Goal: Information Seeking & Learning: Learn about a topic

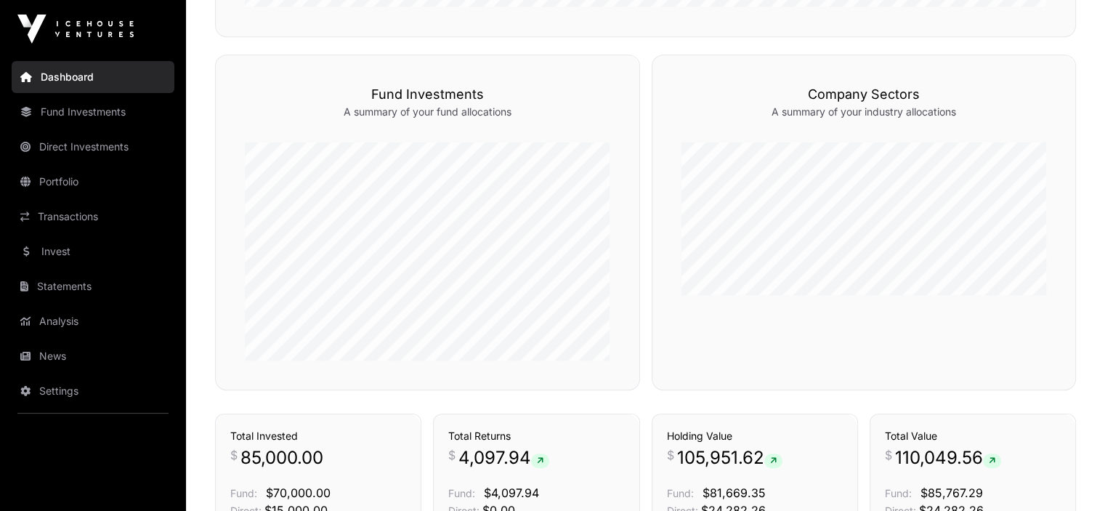
scroll to position [483, 0]
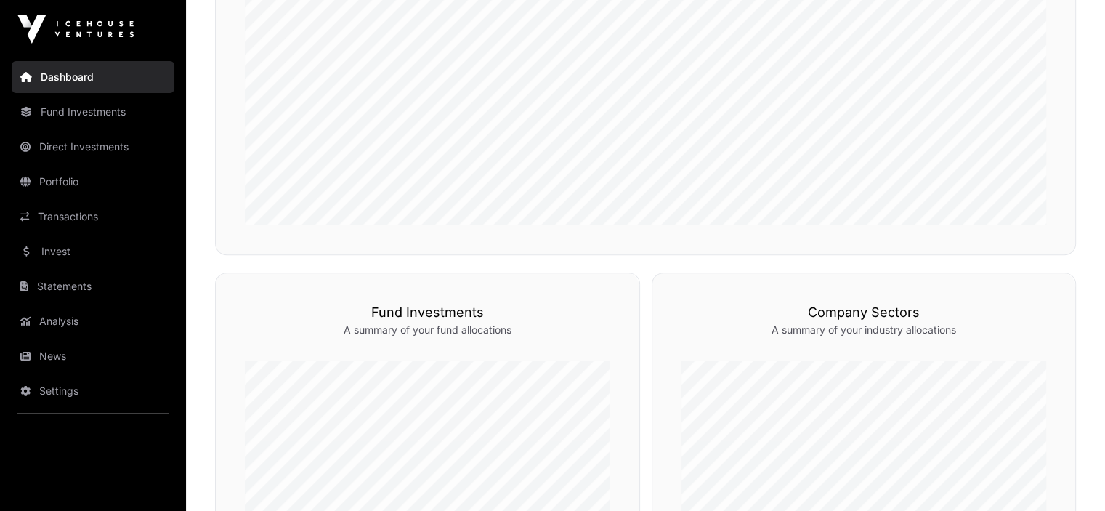
click at [58, 176] on link "Portfolio" at bounding box center [93, 182] width 163 height 32
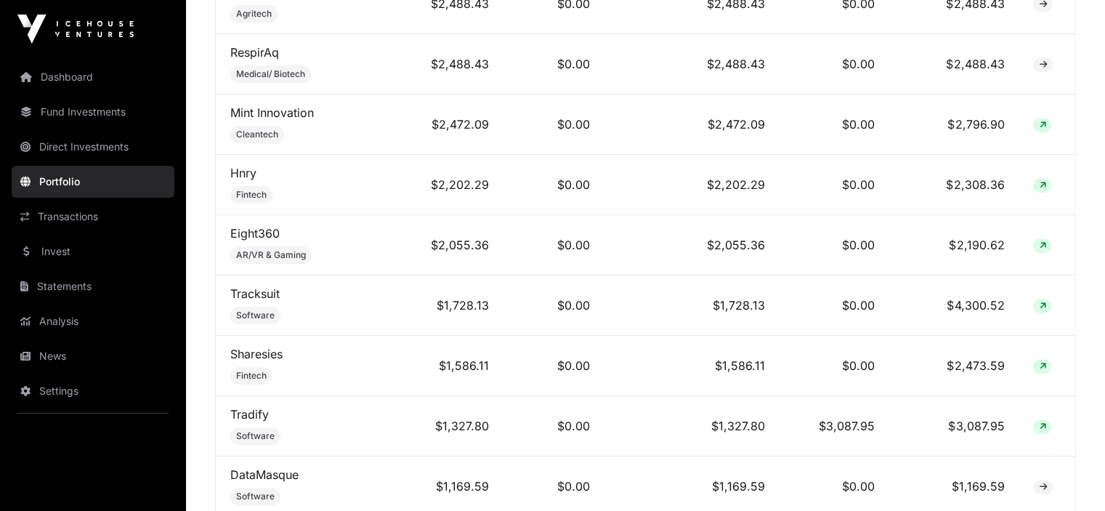
scroll to position [1308, 0]
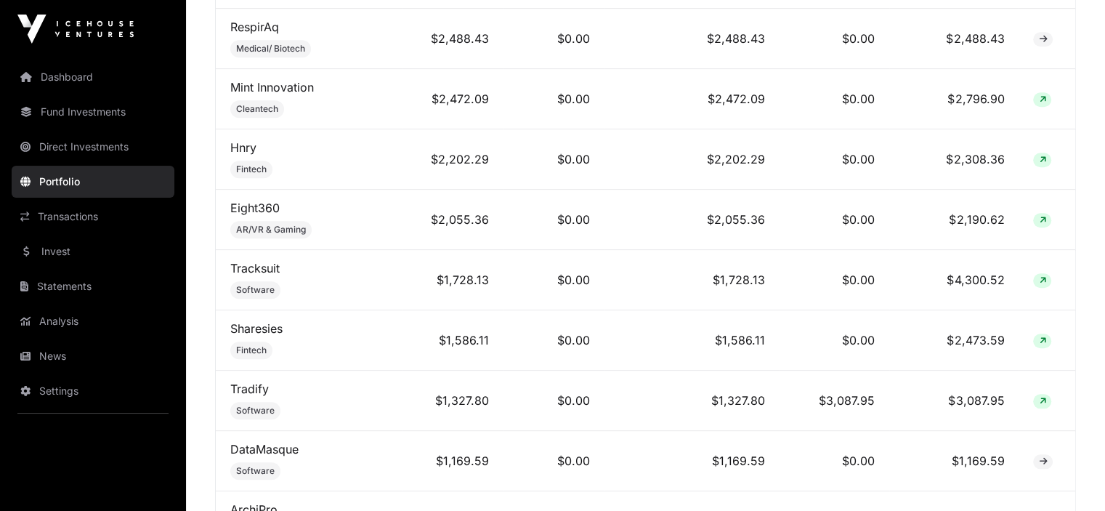
click at [258, 329] on link "Sharesies" at bounding box center [256, 328] width 52 height 15
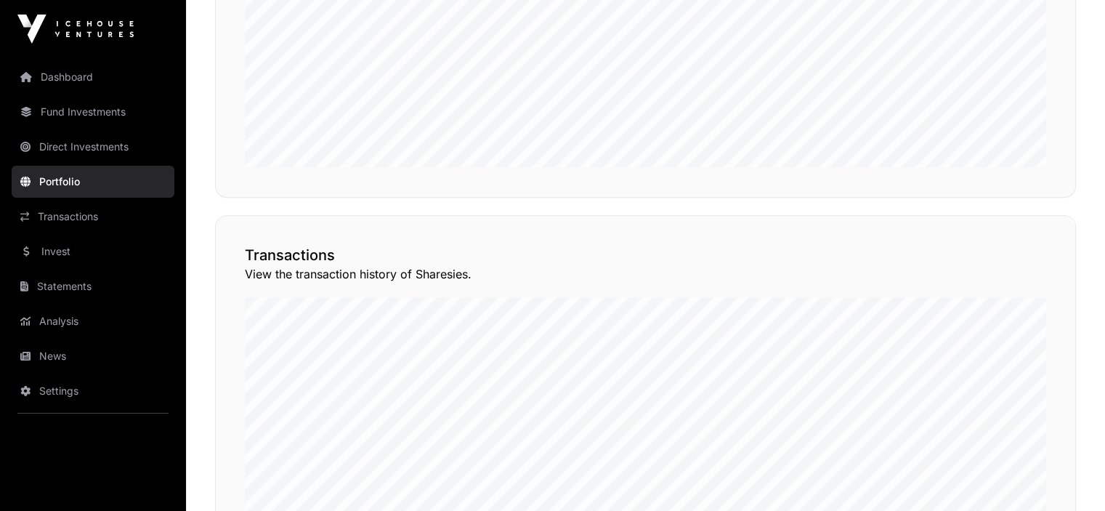
scroll to position [945, 0]
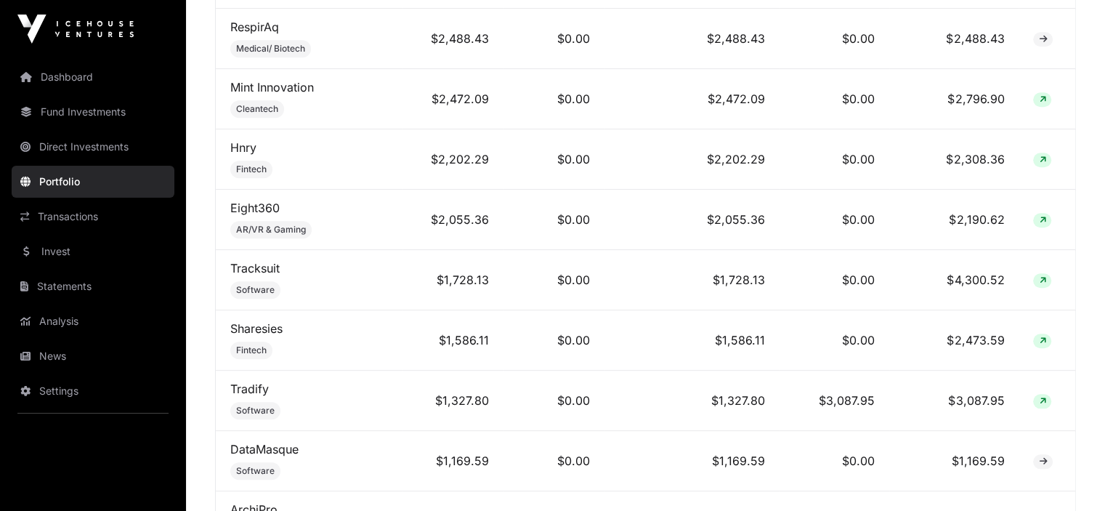
scroll to position [1236, 0]
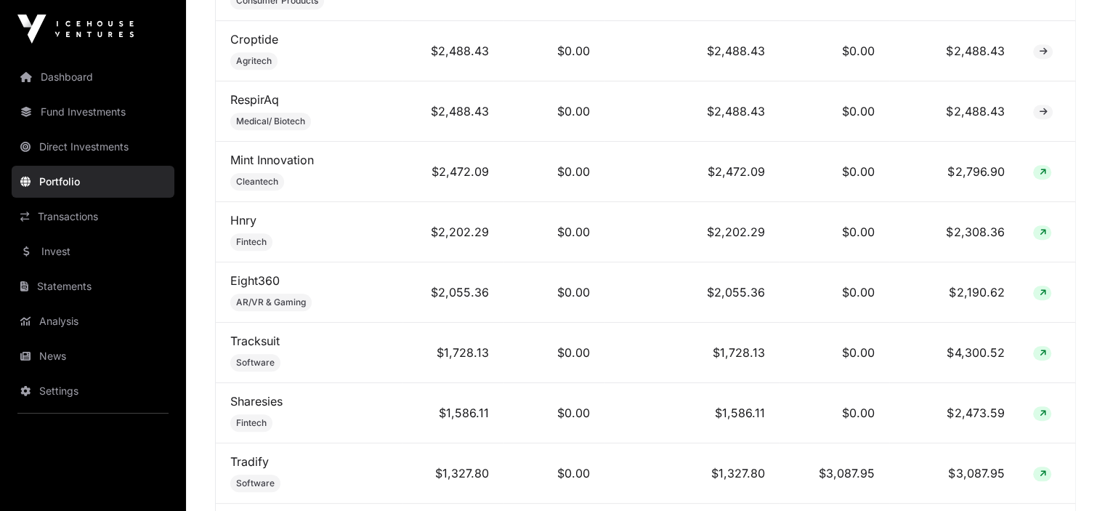
click at [446, 289] on td "$2,055.36" at bounding box center [453, 292] width 101 height 60
click at [242, 286] on td "Eight360 AR/VR & Gaming" at bounding box center [309, 292] width 187 height 60
click at [250, 278] on link "Eight360" at bounding box center [254, 280] width 49 height 15
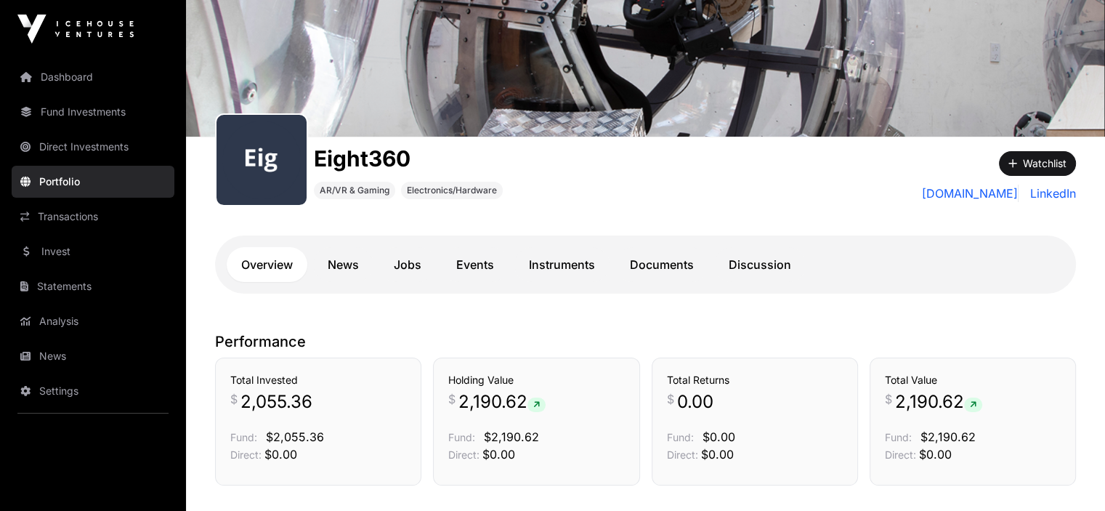
scroll to position [218, 0]
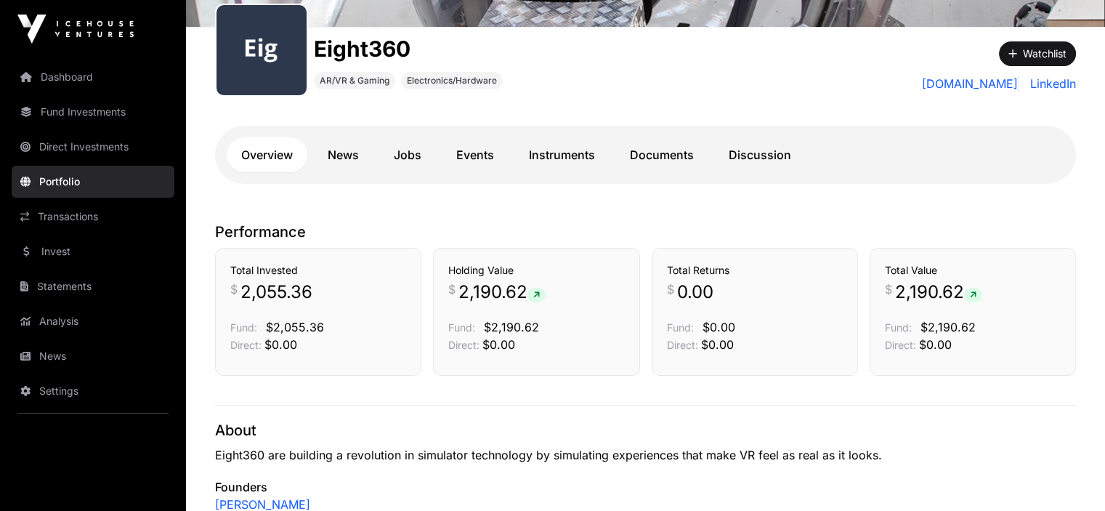
click at [338, 155] on link "News" at bounding box center [343, 154] width 60 height 35
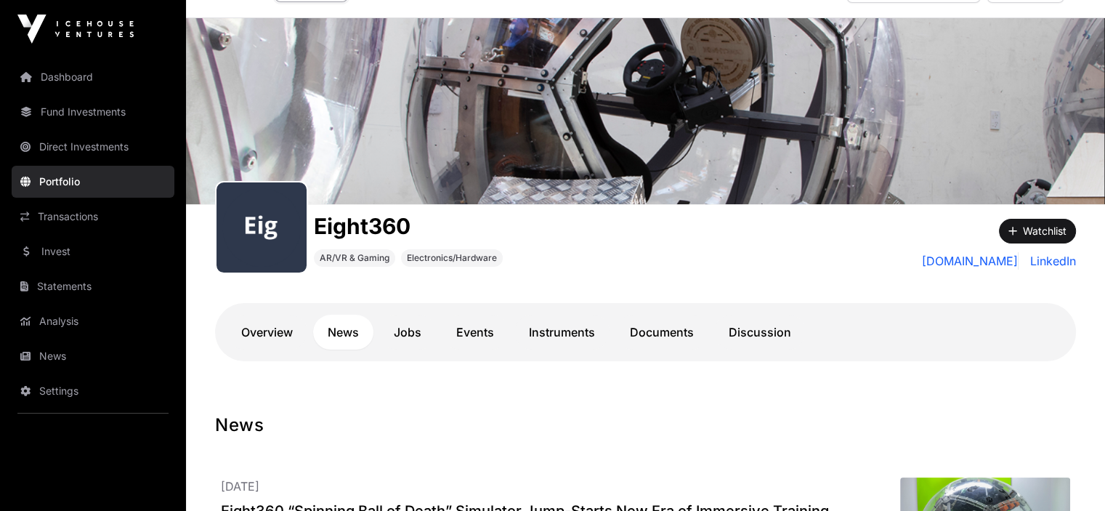
scroll to position [218, 0]
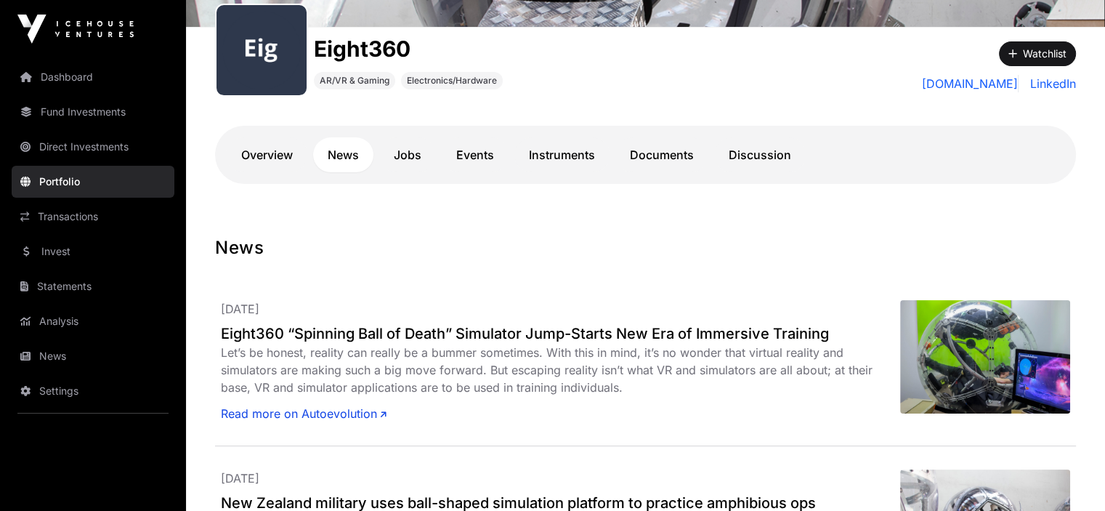
click at [551, 150] on link "Instruments" at bounding box center [562, 154] width 95 height 35
